Goal: Information Seeking & Learning: Learn about a topic

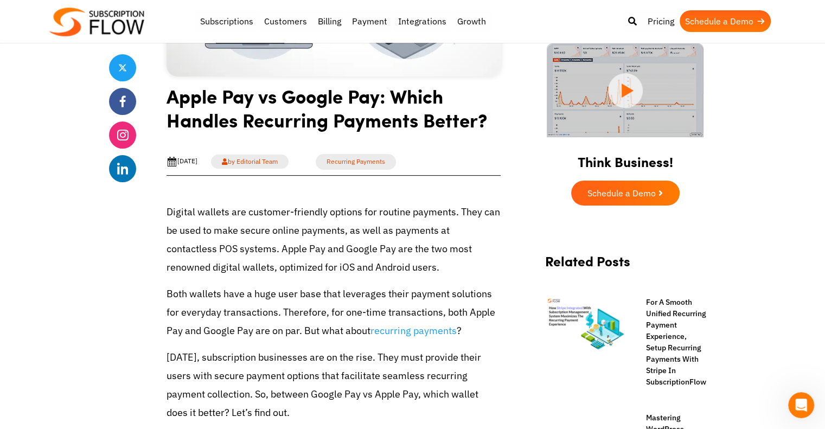
scroll to position [325, 0]
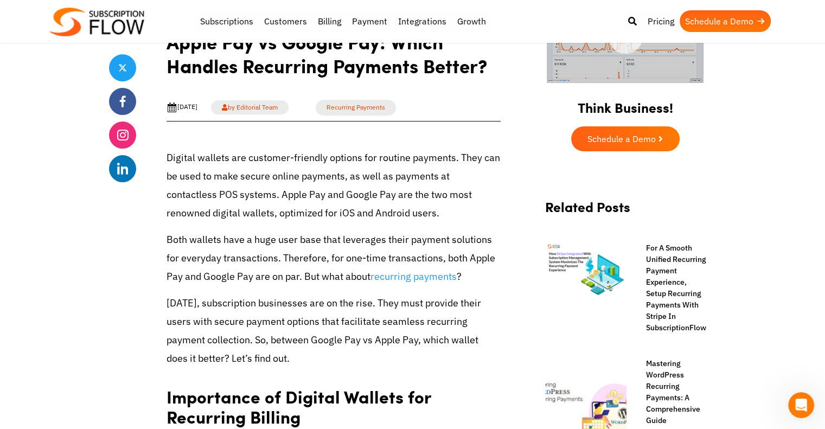
click at [169, 236] on p "Both wallets have a huge user base that leverages their payment solutions for e…" at bounding box center [334, 259] width 334 height 56
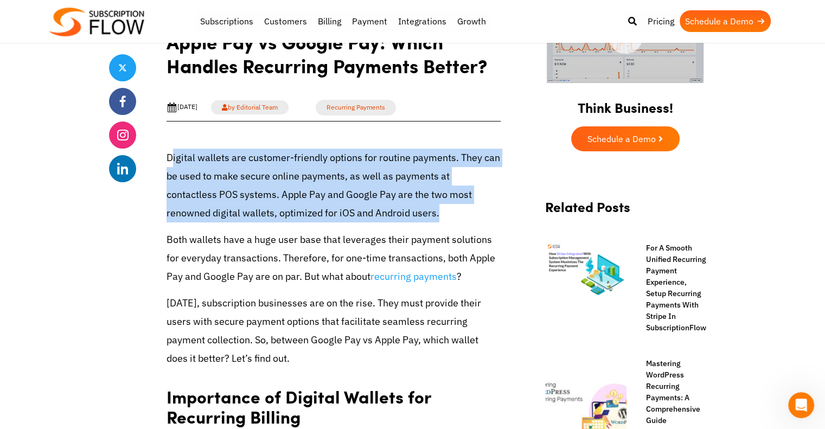
drag, startPoint x: 170, startPoint y: 155, endPoint x: 501, endPoint y: 213, distance: 336.0
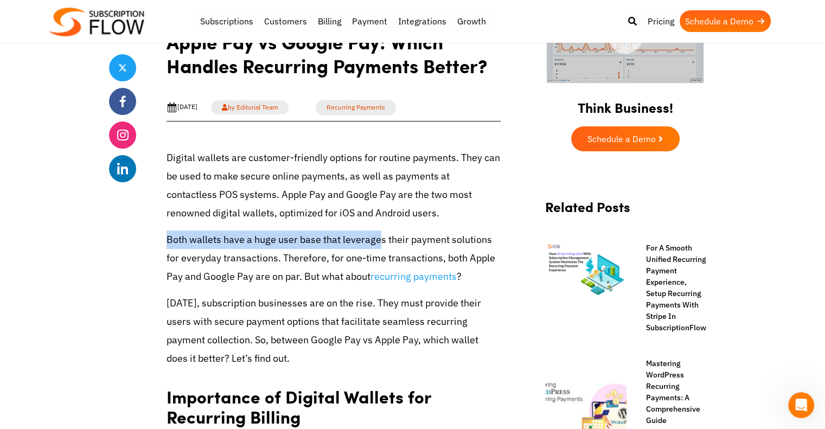
drag, startPoint x: 167, startPoint y: 239, endPoint x: 379, endPoint y: 239, distance: 212.6
click at [379, 239] on p "Both wallets have a huge user base that leverages their payment solutions for e…" at bounding box center [334, 259] width 334 height 56
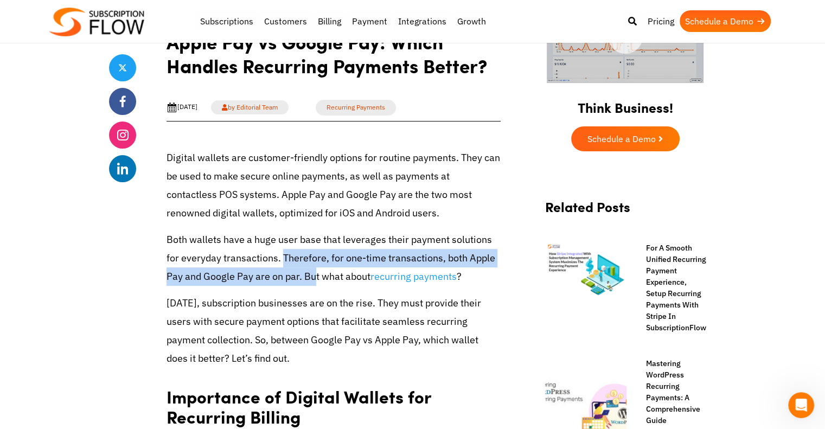
drag, startPoint x: 282, startPoint y: 257, endPoint x: 312, endPoint y: 277, distance: 36.4
click at [312, 277] on p "Both wallets have a huge user base that leverages their payment solutions for e…" at bounding box center [334, 259] width 334 height 56
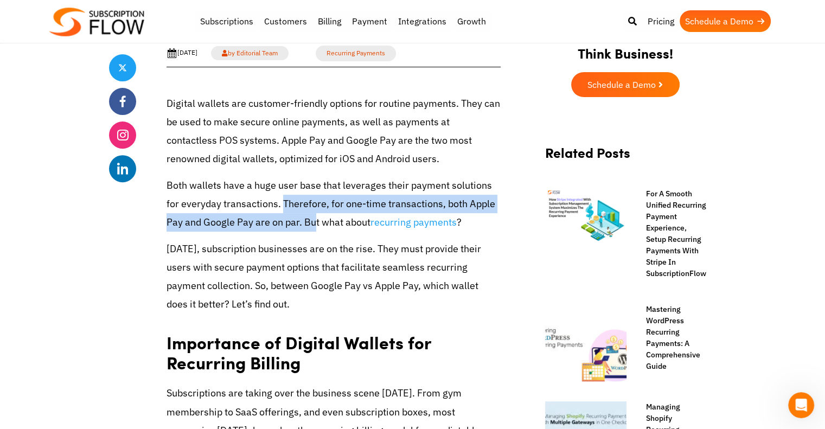
scroll to position [434, 0]
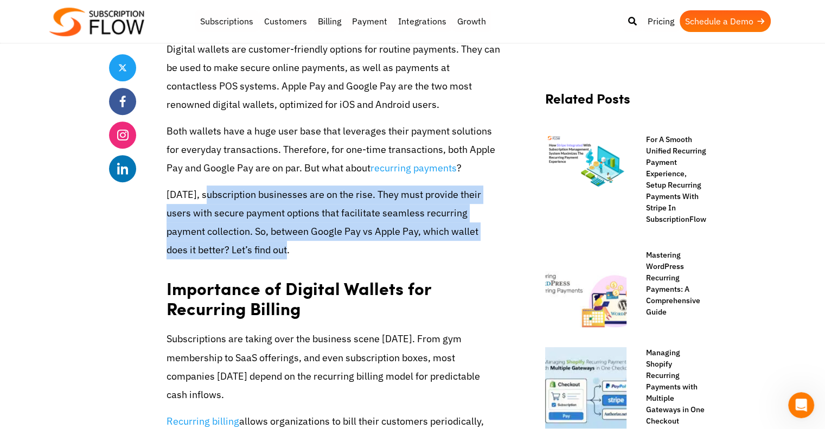
drag, startPoint x: 204, startPoint y: 193, endPoint x: 380, endPoint y: 251, distance: 185.3
click at [380, 251] on p "[DATE], subscription businesses are on the rise. They must provide their users …" at bounding box center [334, 223] width 334 height 74
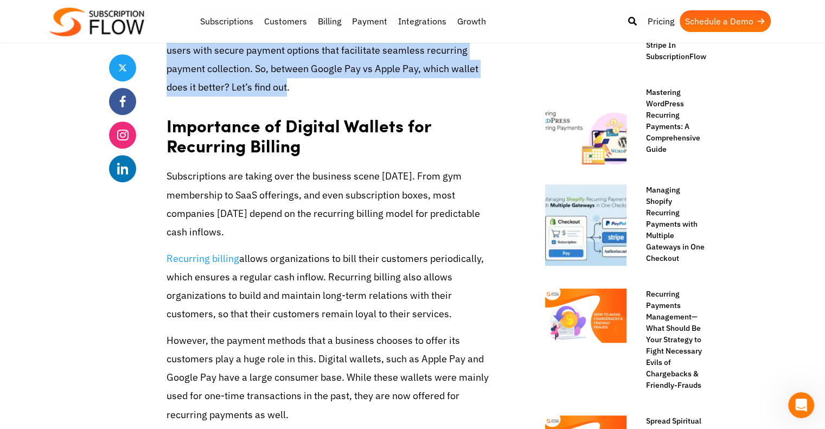
drag, startPoint x: 278, startPoint y: 258, endPoint x: 488, endPoint y: 316, distance: 217.9
click at [488, 316] on p "Recurring billing allows organizations to bill their customers periodically, wh…" at bounding box center [334, 287] width 334 height 74
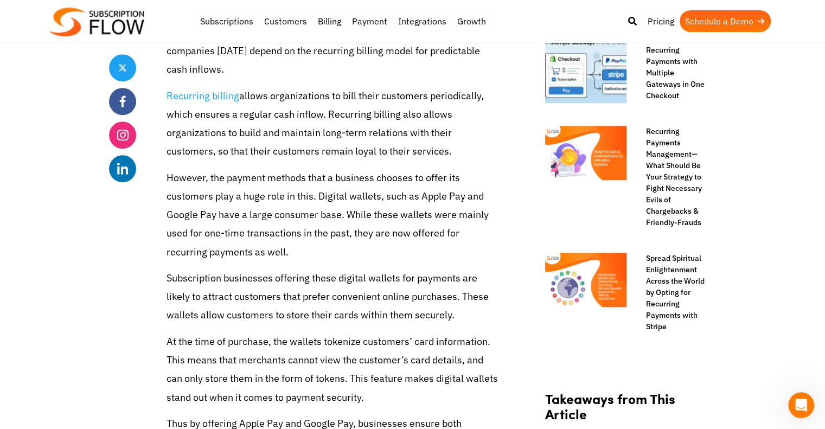
scroll to position [814, 0]
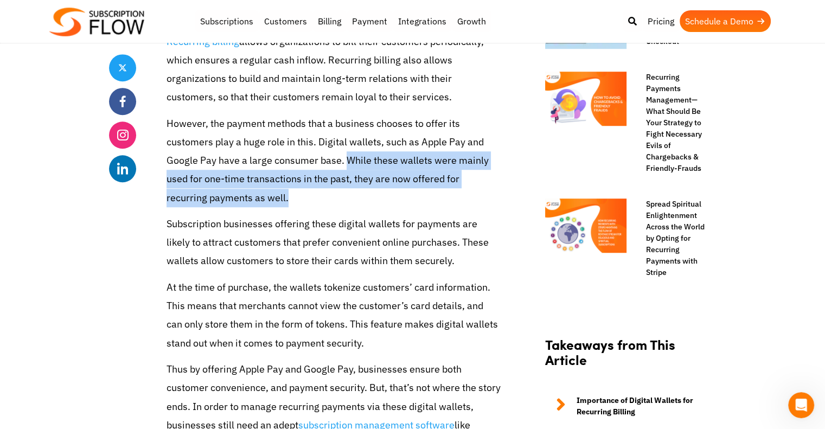
drag, startPoint x: 345, startPoint y: 164, endPoint x: 354, endPoint y: 200, distance: 37.0
click at [354, 200] on p "However, the payment methods that a business chooses to offer its customers pla…" at bounding box center [334, 160] width 334 height 93
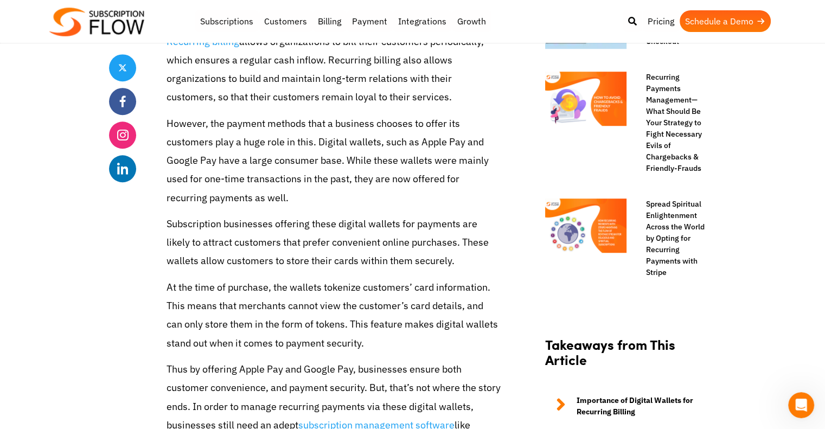
click at [406, 147] on p "However, the payment methods that a business chooses to offer its customers pla…" at bounding box center [334, 160] width 334 height 93
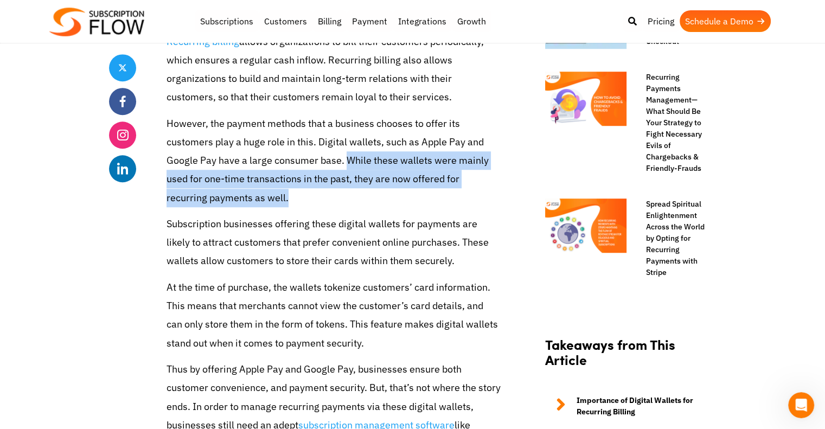
drag, startPoint x: 344, startPoint y: 159, endPoint x: 355, endPoint y: 195, distance: 36.7
click at [355, 195] on p "However, the payment methods that a business chooses to offer its customers pla…" at bounding box center [334, 160] width 334 height 93
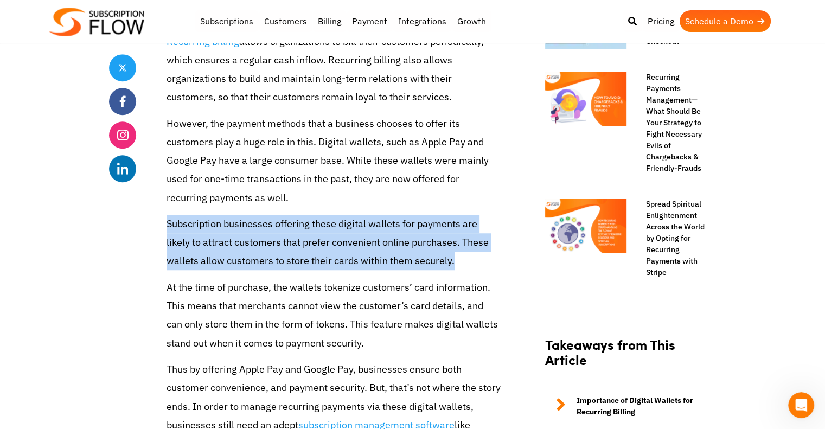
drag, startPoint x: 168, startPoint y: 225, endPoint x: 485, endPoint y: 266, distance: 320.5
click at [485, 266] on p "Subscription businesses offering these digital wallets for payments are likely …" at bounding box center [334, 243] width 334 height 56
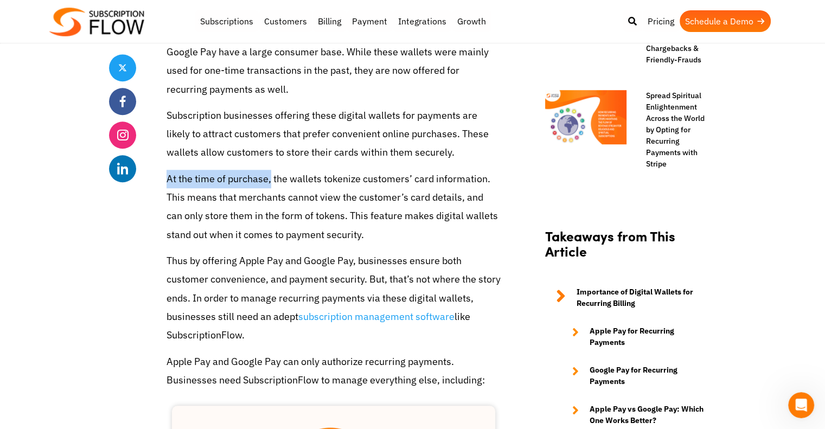
drag, startPoint x: 168, startPoint y: 178, endPoint x: 271, endPoint y: 182, distance: 103.7
click at [271, 182] on p "At the time of purchase, the wallets tokenize customers’ card information. This…" at bounding box center [334, 207] width 334 height 74
click at [367, 181] on p "At the time of purchase, the wallets tokenize customers’ card information. This…" at bounding box center [334, 207] width 334 height 74
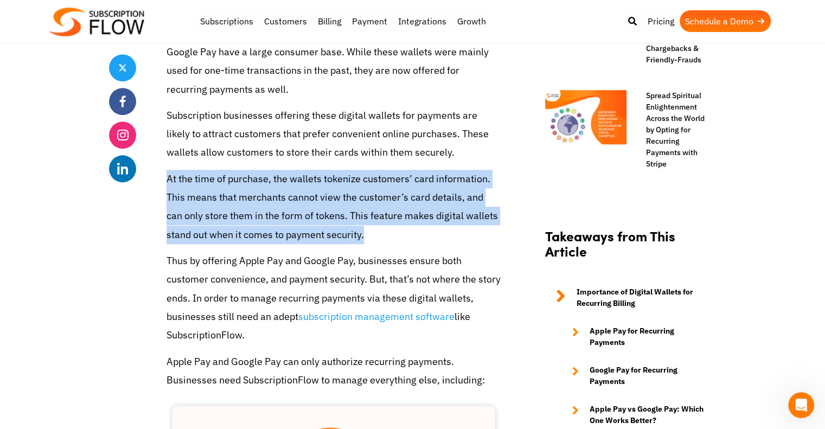
drag, startPoint x: 165, startPoint y: 180, endPoint x: 406, endPoint y: 232, distance: 246.4
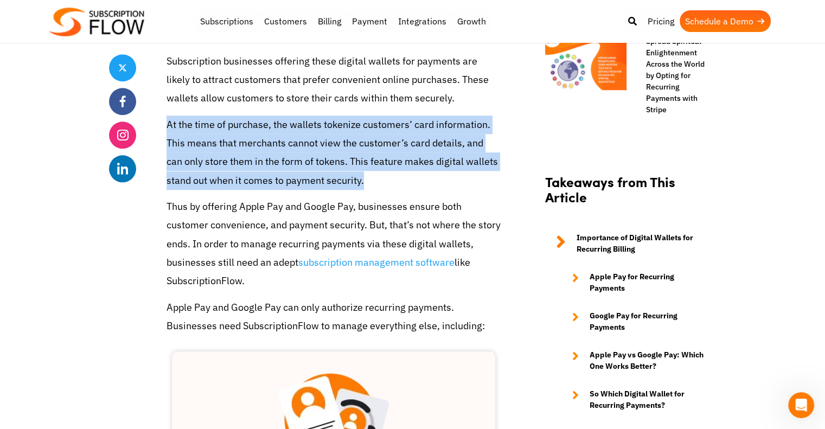
click at [378, 166] on p "At the time of purchase, the wallets tokenize customers’ card information. This…" at bounding box center [334, 153] width 334 height 74
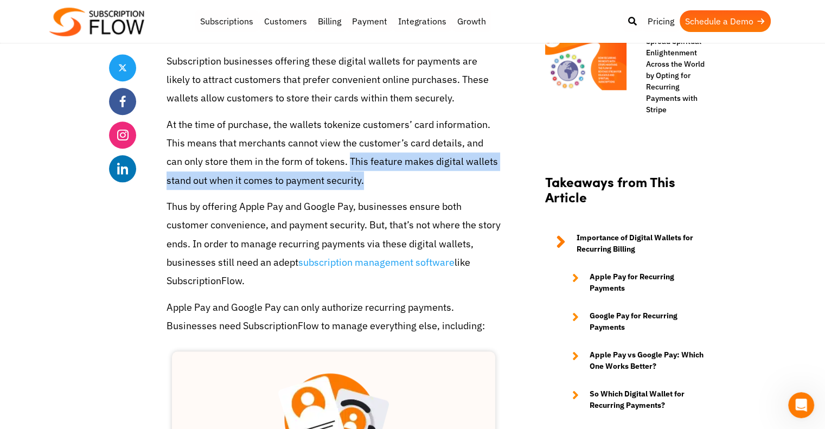
drag, startPoint x: 351, startPoint y: 162, endPoint x: 365, endPoint y: 180, distance: 22.8
click at [365, 180] on p "At the time of purchase, the wallets tokenize customers’ card information. This…" at bounding box center [334, 153] width 334 height 74
click at [189, 206] on p "Thus by offering Apple Pay and Google Pay, businesses ensure both customer conv…" at bounding box center [334, 243] width 334 height 93
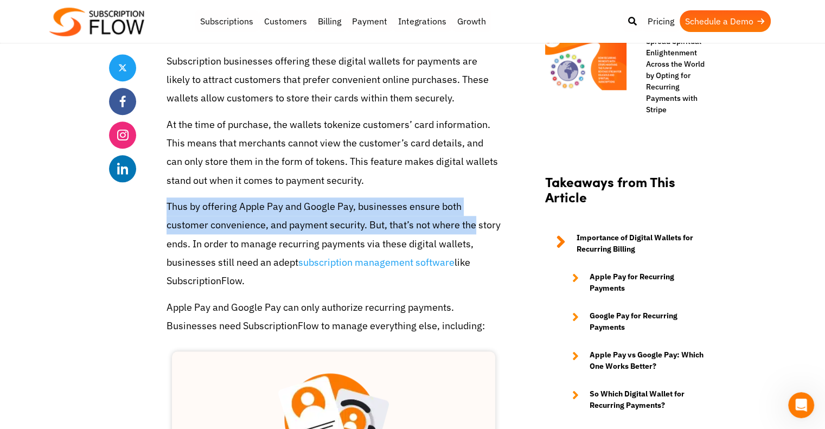
drag, startPoint x: 167, startPoint y: 208, endPoint x: 476, endPoint y: 226, distance: 309.2
click at [476, 226] on p "Thus by offering Apple Pay and Google Pay, businesses ensure both customer conv…" at bounding box center [334, 243] width 334 height 93
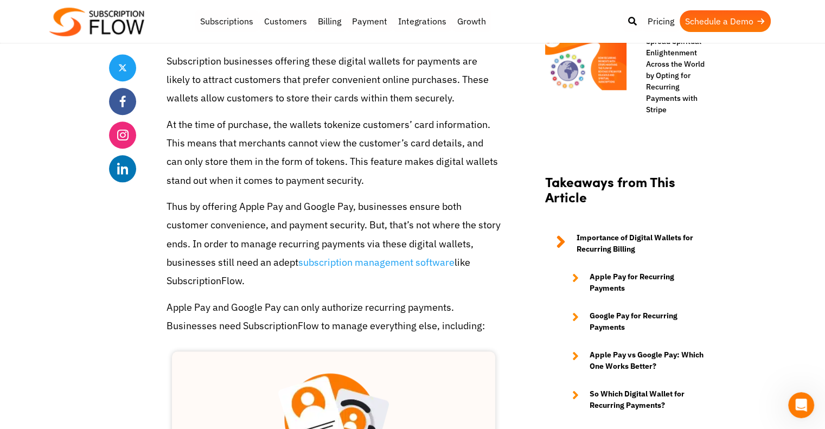
scroll to position [1085, 0]
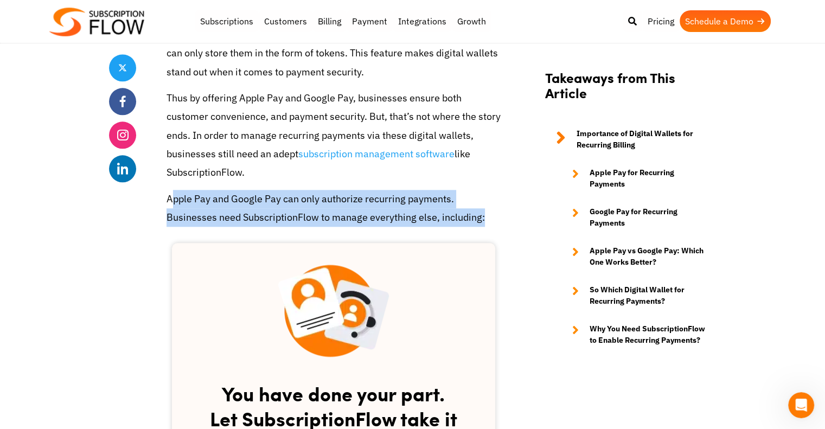
drag, startPoint x: 172, startPoint y: 197, endPoint x: 502, endPoint y: 215, distance: 330.3
click at [430, 215] on p "Apple Pay and Google Pay can only authorize recurring payments. Businesses need…" at bounding box center [334, 208] width 334 height 37
drag, startPoint x: 165, startPoint y: 201, endPoint x: 496, endPoint y: 212, distance: 330.5
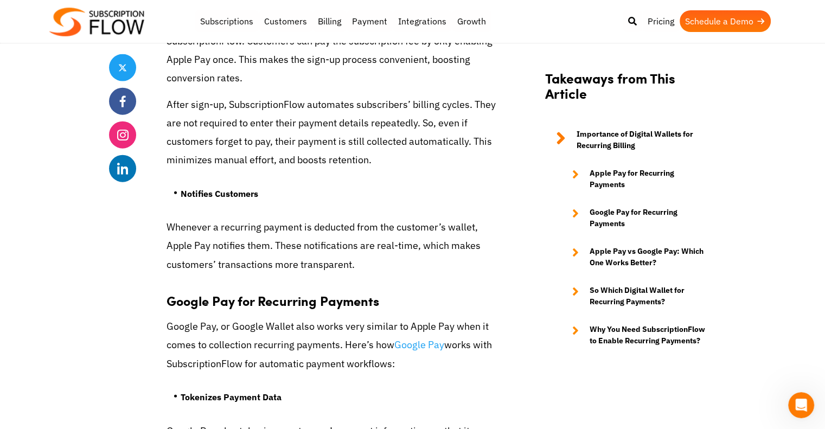
scroll to position [2766, 0]
